Goal: Information Seeking & Learning: Compare options

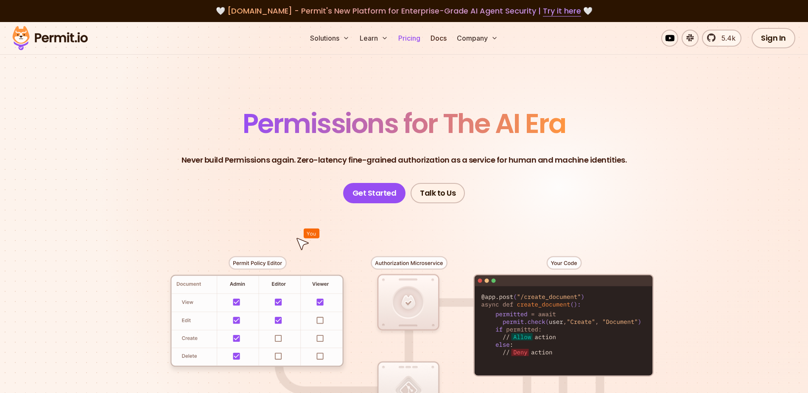
click at [414, 39] on link "Pricing" at bounding box center [409, 38] width 29 height 17
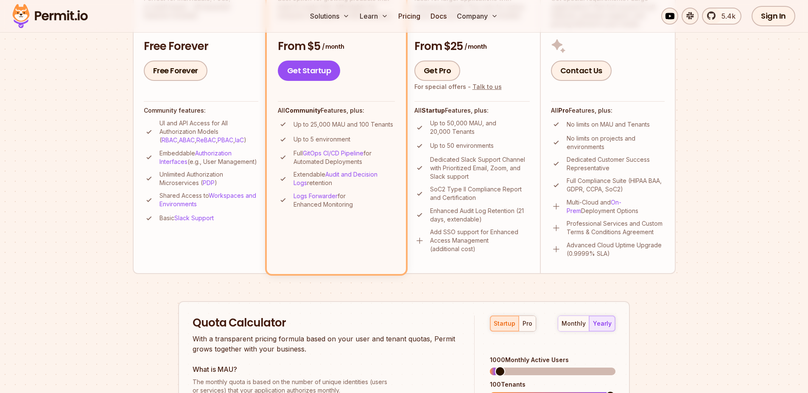
scroll to position [102, 0]
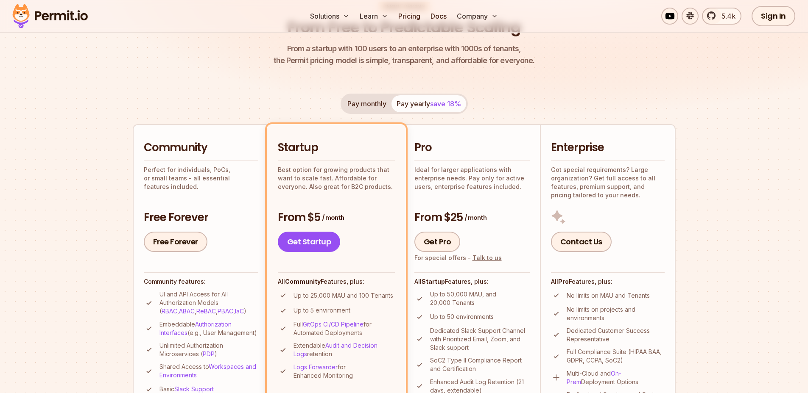
click at [342, 158] on div "Startup Best option for growing products that want to scale fast. Affordable fo…" at bounding box center [336, 165] width 117 height 50
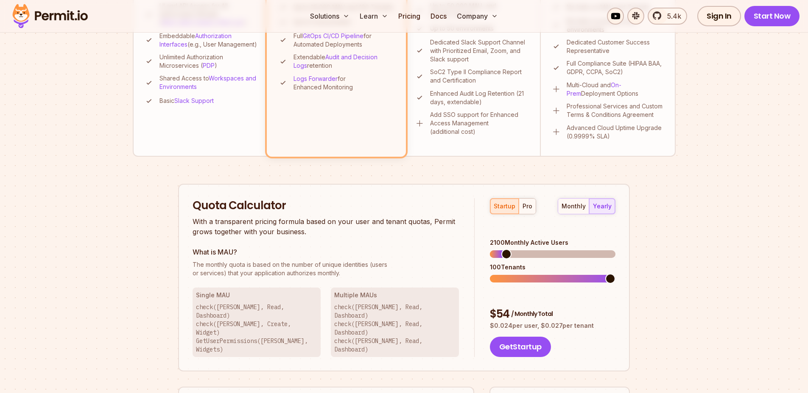
click at [502, 249] on span at bounding box center [506, 254] width 10 height 10
click at [490, 275] on span at bounding box center [490, 279] width 0 height 8
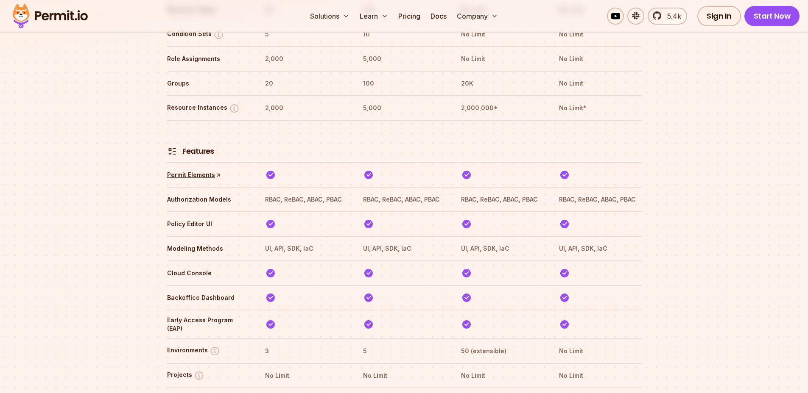
scroll to position [1209, 0]
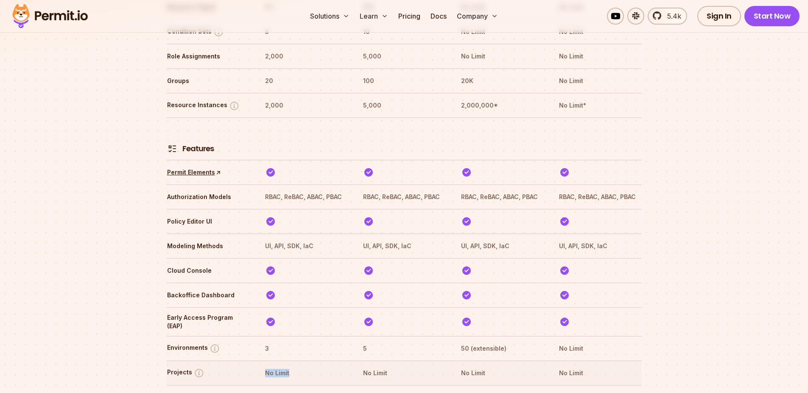
drag, startPoint x: 290, startPoint y: 347, endPoint x: 262, endPoint y: 343, distance: 27.9
click at [262, 361] on tr "Projects No Limit No Limit No Limit No Limit" at bounding box center [404, 373] width 475 height 25
click at [201, 368] on img at bounding box center [199, 373] width 11 height 11
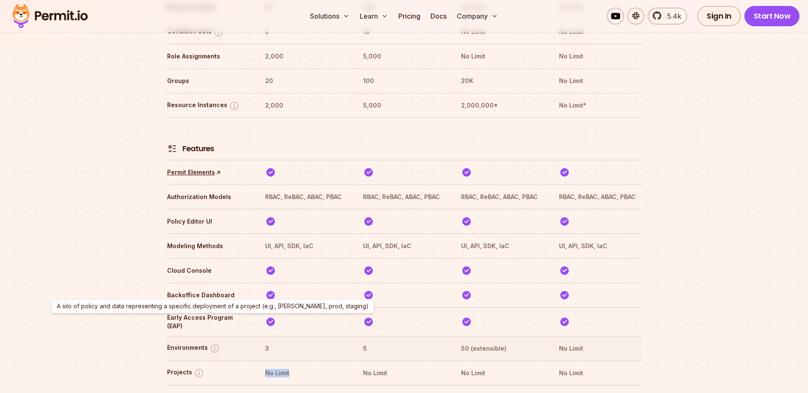
click at [213, 343] on img at bounding box center [214, 348] width 11 height 11
click at [212, 343] on img at bounding box center [214, 348] width 11 height 11
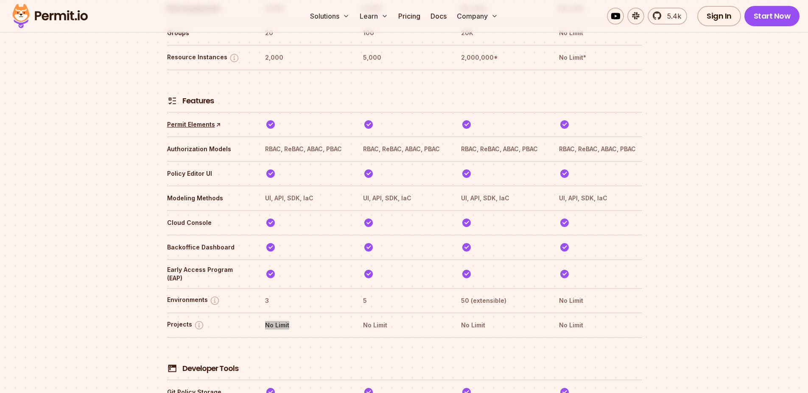
scroll to position [1272, 0]
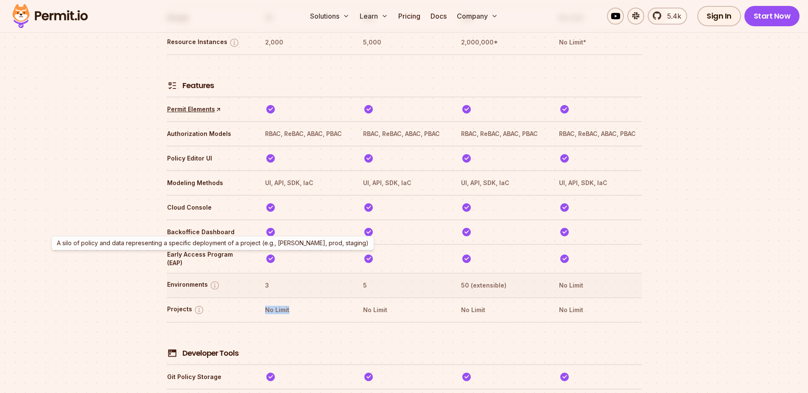
click at [212, 280] on img at bounding box center [214, 285] width 11 height 11
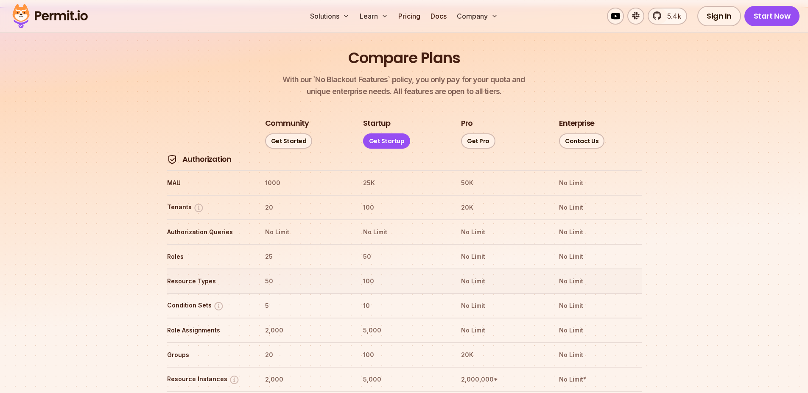
scroll to position [932, 0]
click at [172, 251] on th "Roles" at bounding box center [208, 258] width 83 height 14
click at [174, 251] on th "Roles" at bounding box center [208, 258] width 83 height 14
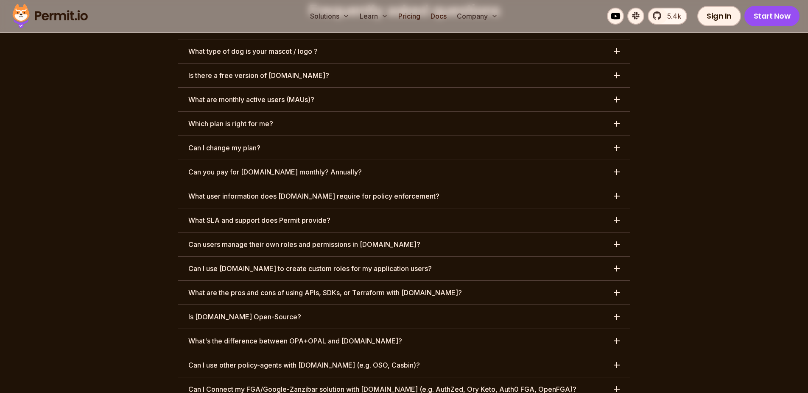
scroll to position [968, 0]
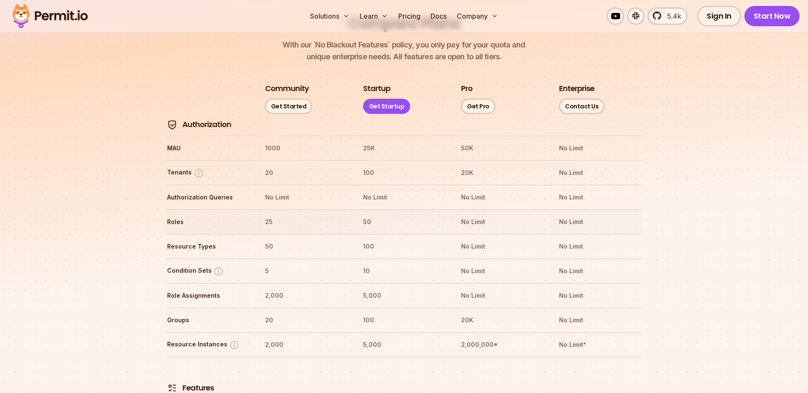
click at [266, 215] on th "25" at bounding box center [306, 222] width 83 height 14
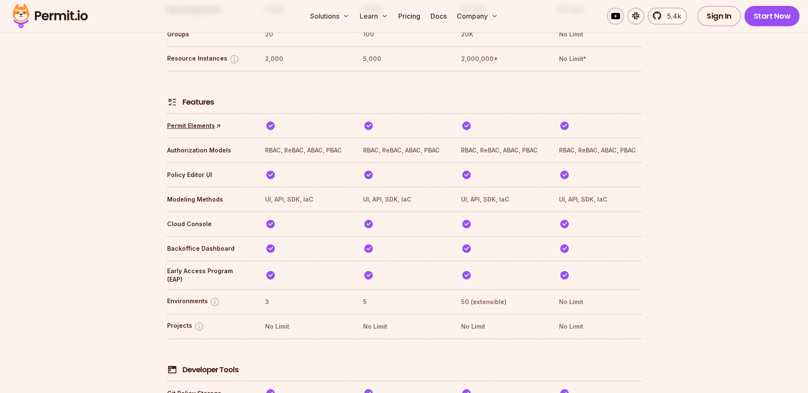
scroll to position [1256, 0]
click at [245, 295] on th "Environments" at bounding box center [208, 302] width 83 height 14
click at [233, 295] on th "Environments" at bounding box center [208, 302] width 83 height 14
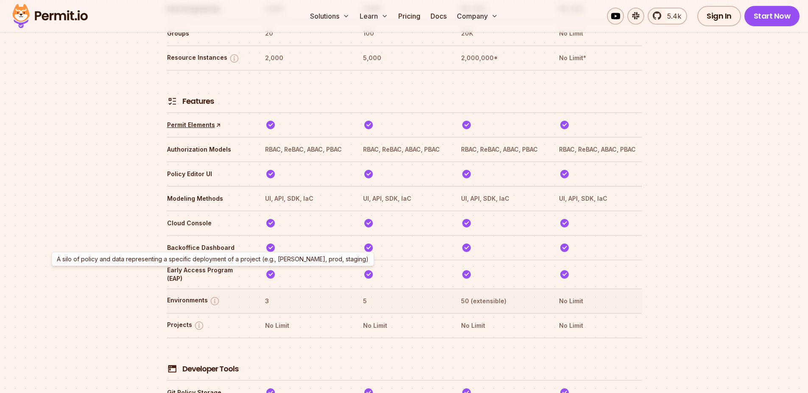
click at [187, 296] on button "Environments" at bounding box center [193, 301] width 53 height 11
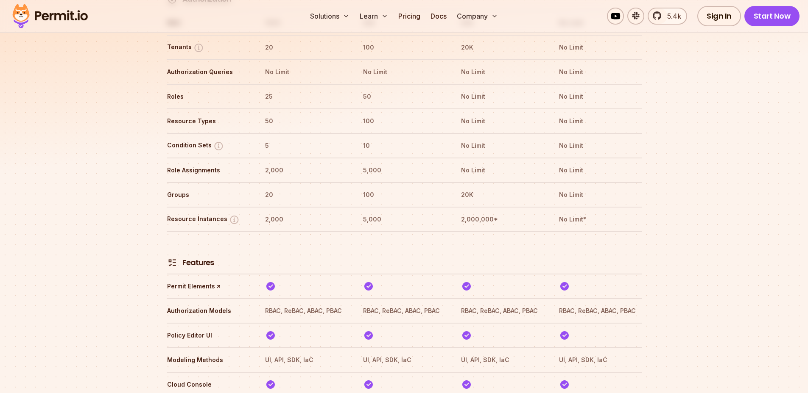
scroll to position [987, 0]
